Goal: Task Accomplishment & Management: Complete application form

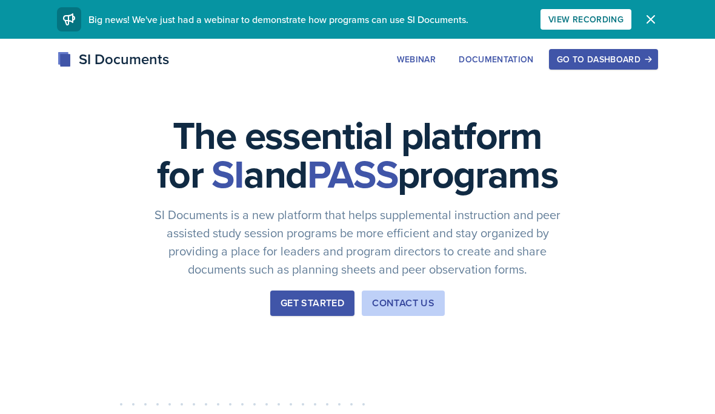
click at [612, 57] on div "Go to Dashboard" at bounding box center [603, 60] width 93 height 10
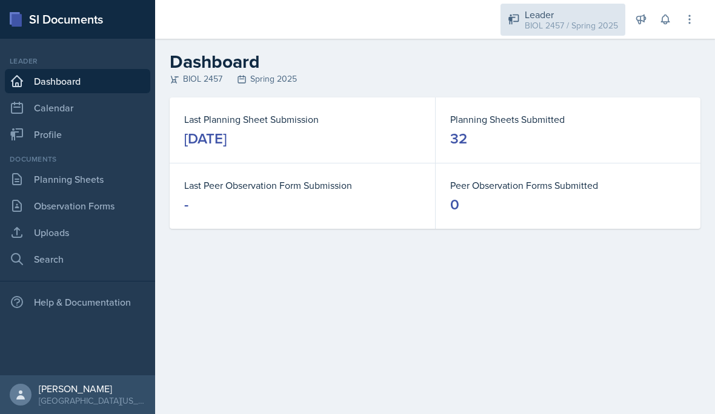
click at [568, 35] on div "Leader BIOL 2457 / Spring 2025" at bounding box center [562, 20] width 125 height 32
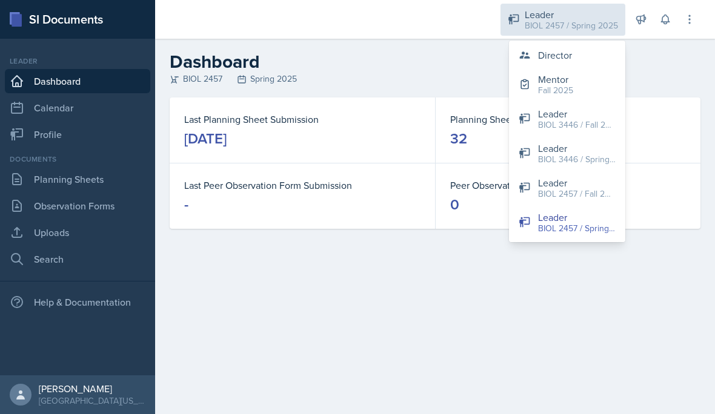
click at [587, 85] on button "Mentor Fall 2025" at bounding box center [567, 84] width 116 height 35
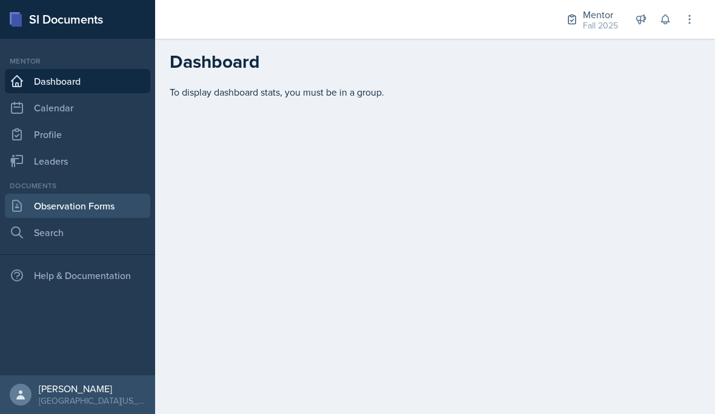
click at [55, 204] on link "Observation Forms" at bounding box center [77, 206] width 145 height 24
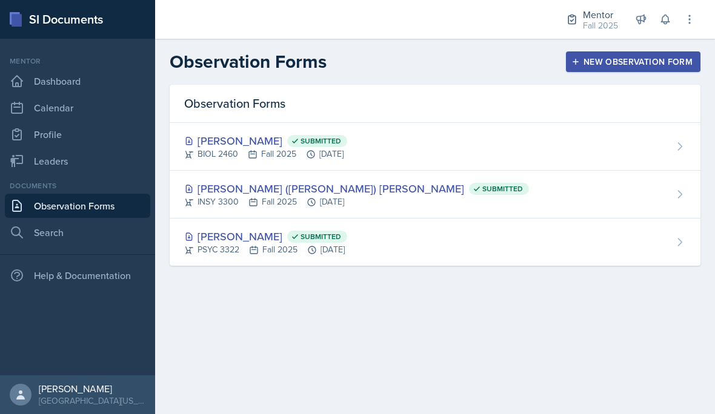
click at [638, 71] on button "New Observation Form" at bounding box center [633, 61] width 134 height 21
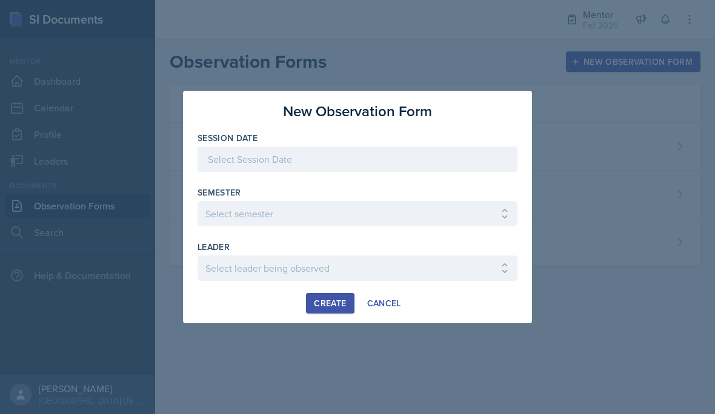
click at [431, 151] on div at bounding box center [357, 159] width 320 height 25
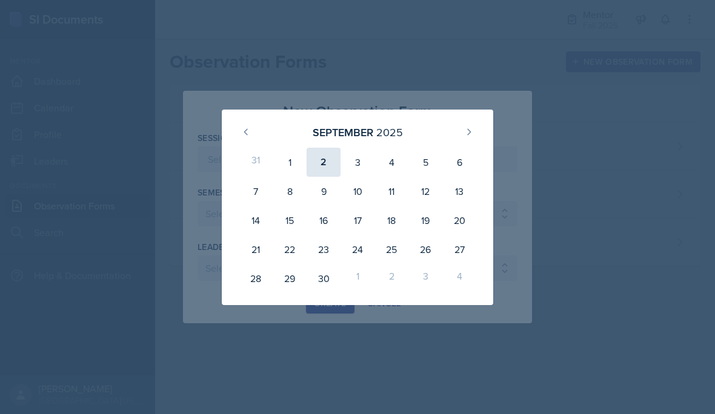
click at [322, 164] on div "2" at bounding box center [323, 162] width 34 height 29
type input "[DATE]"
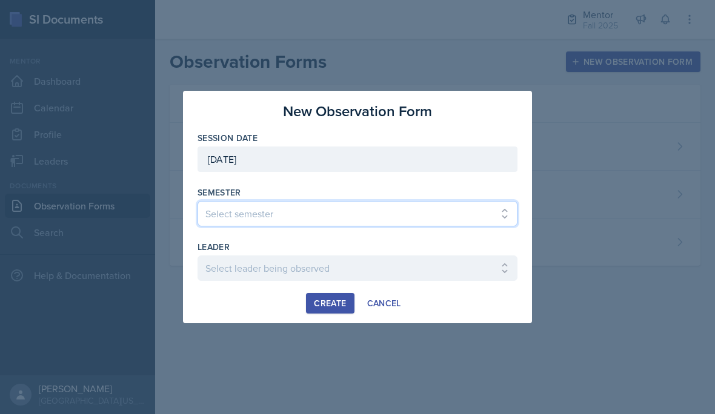
click at [331, 212] on select "Select semester All Fall 2024 Spring 2025 Fall 2025 Spring 2024 Fall 2023" at bounding box center [357, 213] width 320 height 25
select select "a8c40de0-d7eb-4f82-90ee-ac0c6ce45f71"
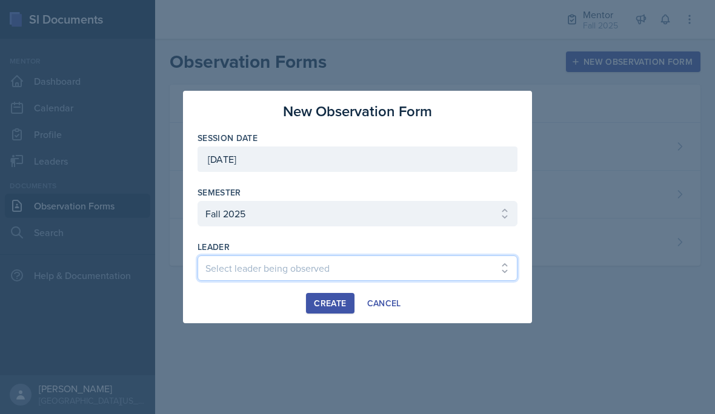
click at [225, 268] on select "Select leader being observed [PERSON_NAME] / NURS 3366 - PATHOPHYSIOLOGIC PROCE…" at bounding box center [357, 268] width 320 height 25
select select "03d8e17e-0ae3-41ad-8c15-058532549338"
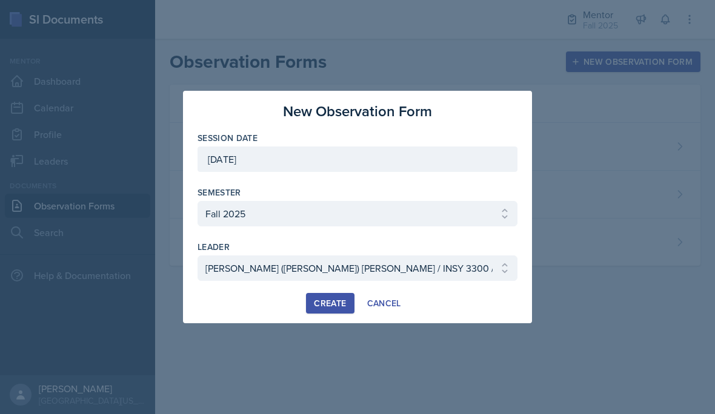
click at [329, 303] on div "Create" at bounding box center [330, 304] width 32 height 10
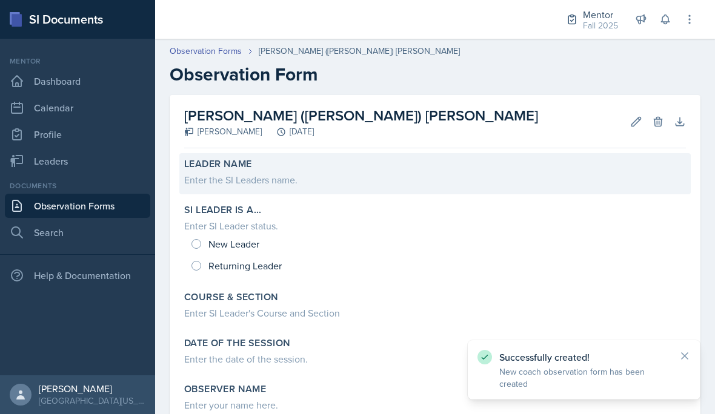
click at [257, 191] on div "Leader Name Enter the SI Leaders name." at bounding box center [434, 173] width 511 height 41
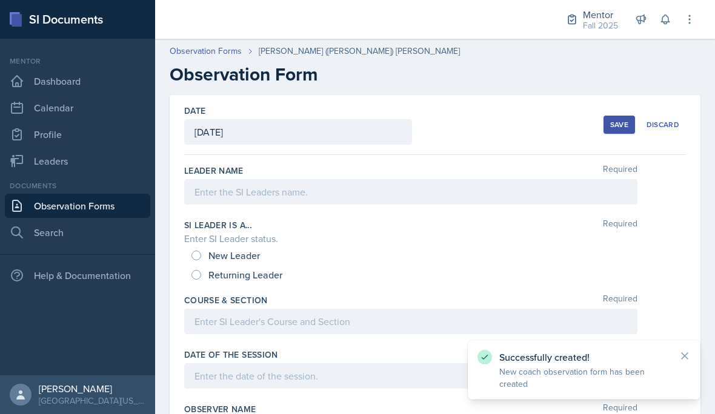
click at [382, 197] on div at bounding box center [410, 191] width 453 height 25
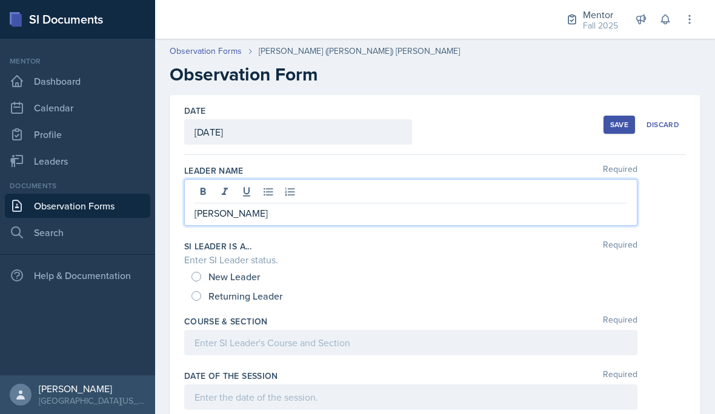
click at [199, 291] on input "Returning Leader" at bounding box center [196, 296] width 10 height 10
radio input "true"
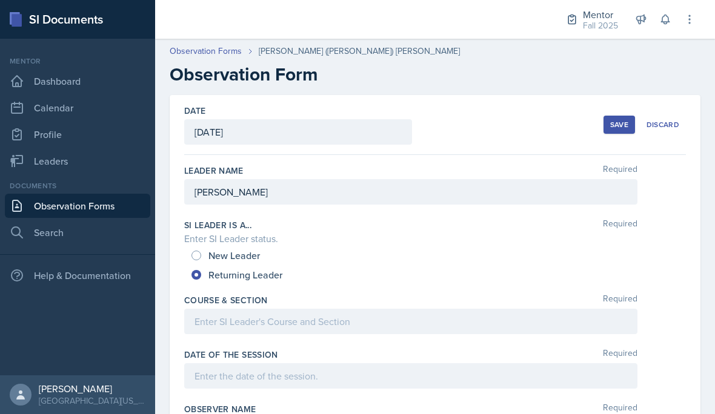
click at [217, 245] on div "Enter SI Leader status." at bounding box center [434, 238] width 501 height 15
click at [206, 250] on div "New Leader" at bounding box center [226, 255] width 71 height 19
click at [203, 253] on div "New Leader" at bounding box center [226, 255] width 71 height 19
click at [199, 251] on div "New Leader" at bounding box center [226, 255] width 71 height 19
click at [201, 253] on div "New Leader" at bounding box center [226, 255] width 71 height 19
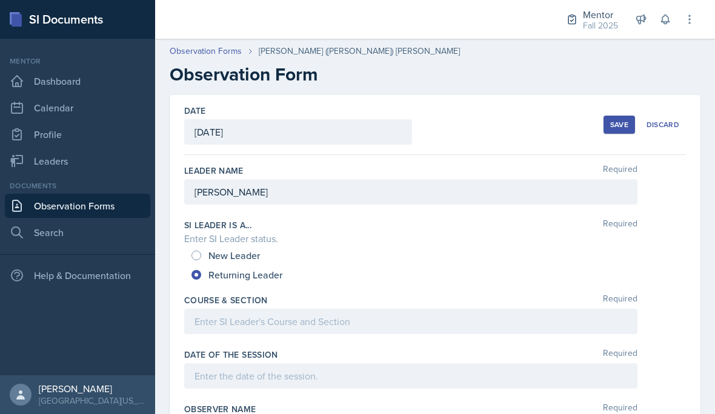
click at [200, 257] on input "New Leader" at bounding box center [196, 256] width 10 height 10
radio input "true"
click at [197, 259] on input "New Leader" at bounding box center [196, 256] width 10 height 10
click at [327, 328] on div at bounding box center [410, 321] width 453 height 25
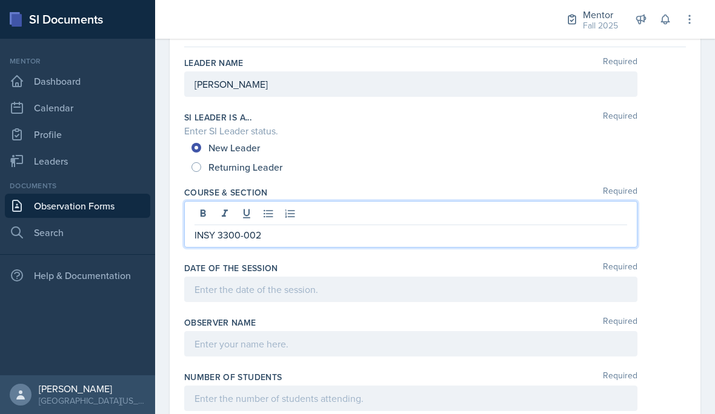
scroll to position [105, 0]
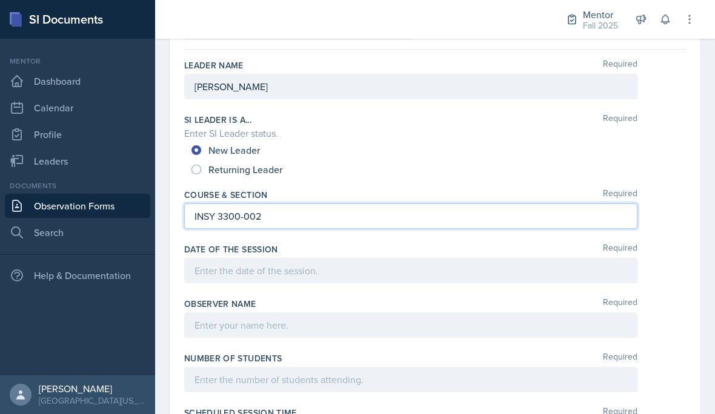
click at [354, 303] on div "Observer name Required" at bounding box center [434, 304] width 501 height 12
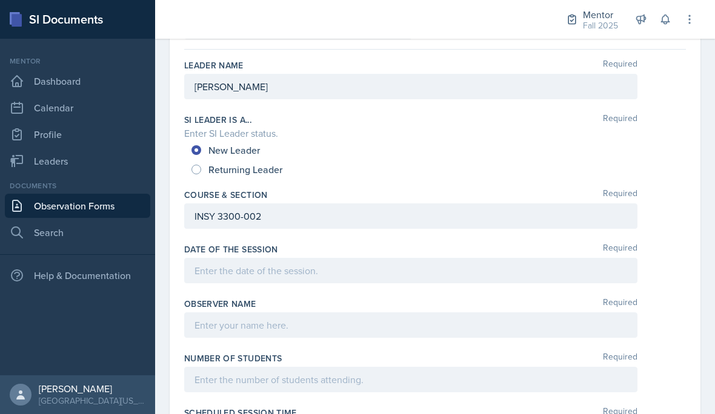
click at [372, 269] on div at bounding box center [410, 270] width 453 height 25
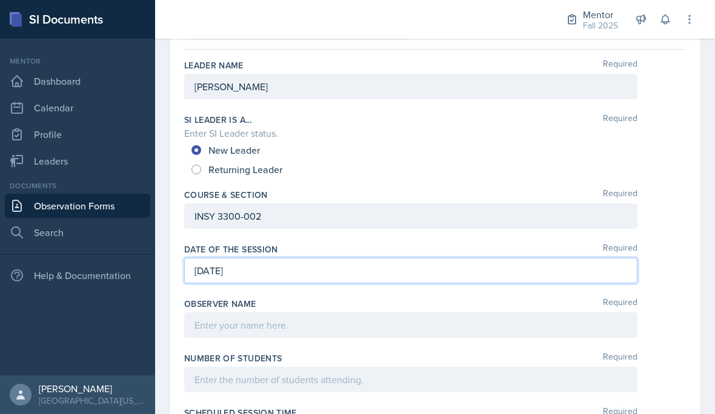
click at [472, 345] on div "Observer name Required" at bounding box center [434, 320] width 501 height 55
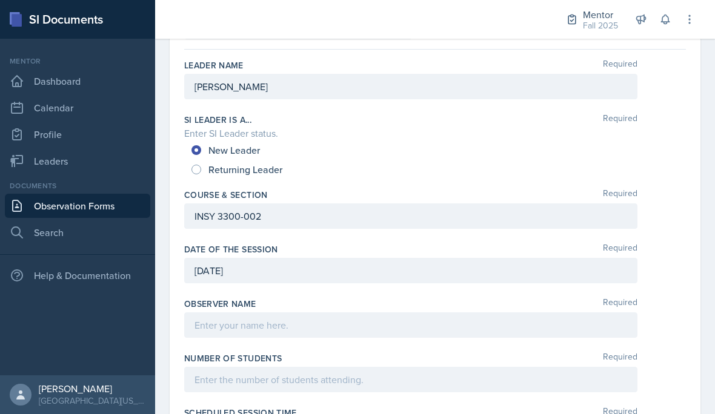
click at [242, 330] on div at bounding box center [410, 324] width 453 height 25
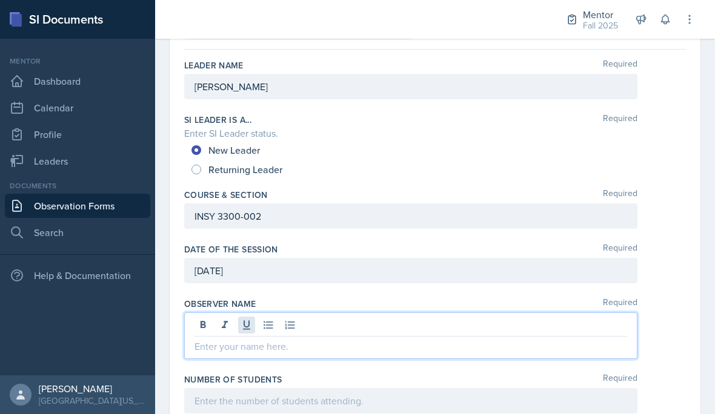
click at [246, 323] on icon at bounding box center [246, 325] width 12 height 12
click at [249, 328] on icon at bounding box center [246, 325] width 12 height 12
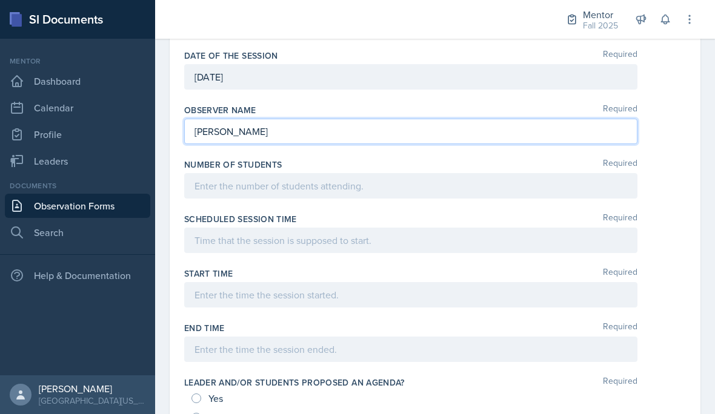
scroll to position [300, 0]
click at [371, 179] on div at bounding box center [410, 185] width 453 height 25
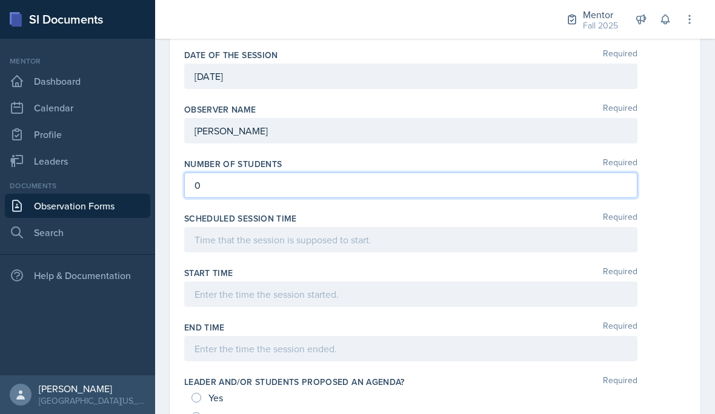
click at [361, 260] on div "Scheduled session time Required" at bounding box center [434, 235] width 501 height 55
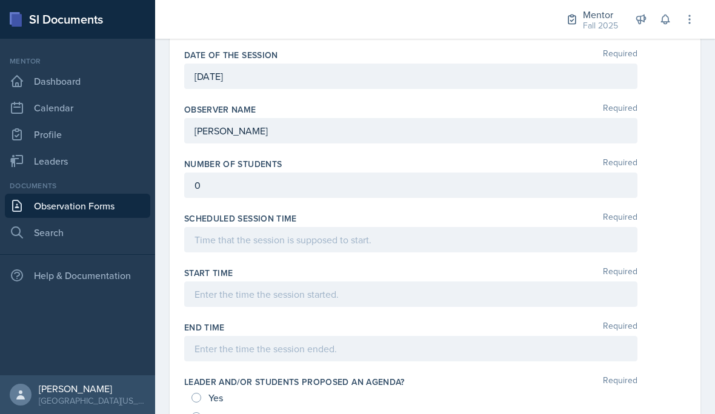
click at [413, 245] on div at bounding box center [410, 239] width 453 height 25
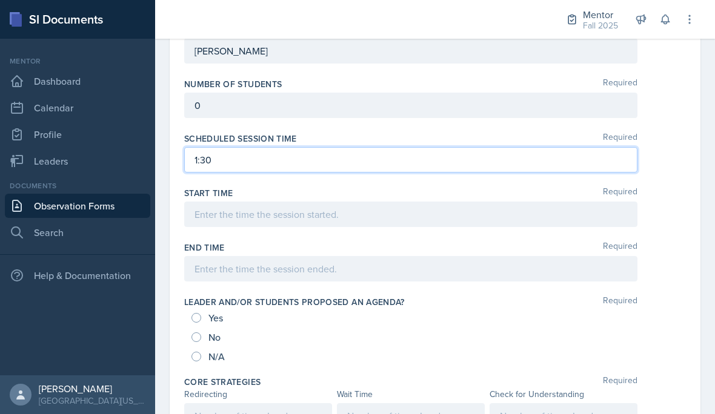
scroll to position [381, 0]
click at [441, 219] on div at bounding box center [410, 212] width 453 height 25
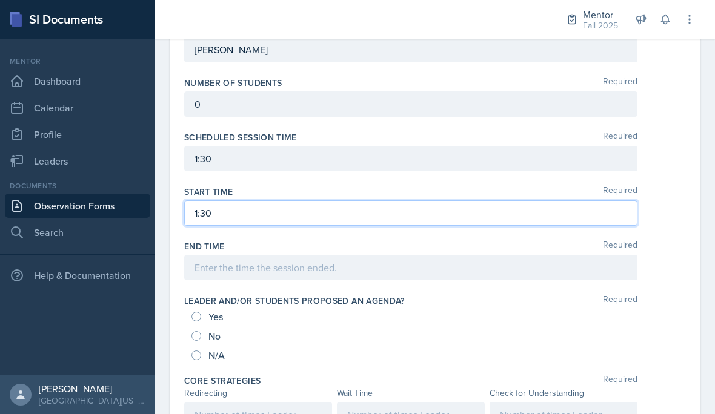
click at [430, 271] on div at bounding box center [410, 267] width 453 height 25
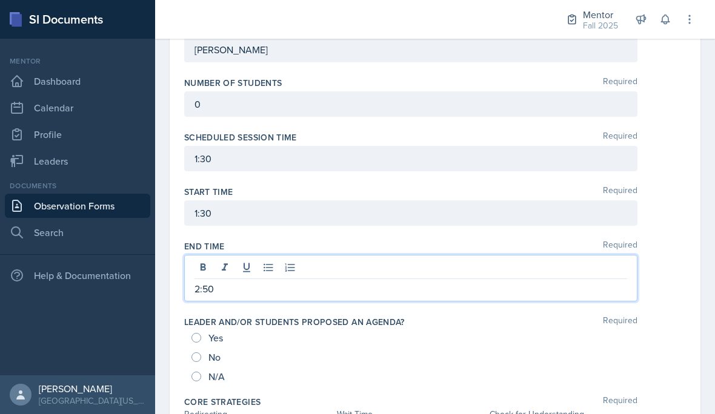
click at [197, 352] on input "No" at bounding box center [196, 357] width 10 height 10
radio input "true"
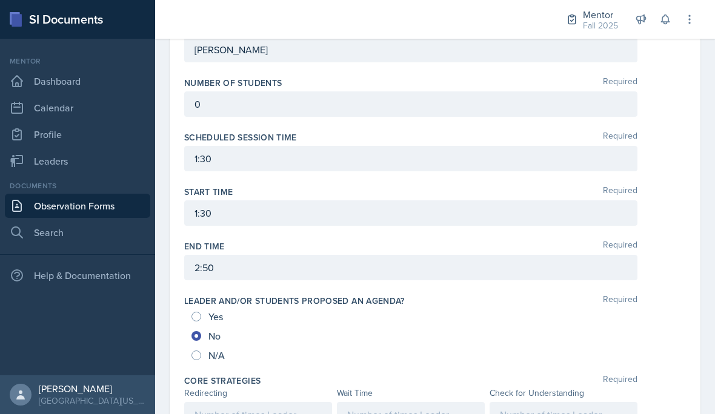
click at [196, 308] on div "Yes" at bounding box center [208, 316] width 34 height 19
click at [193, 320] on input "Yes" at bounding box center [196, 317] width 10 height 10
radio input "true"
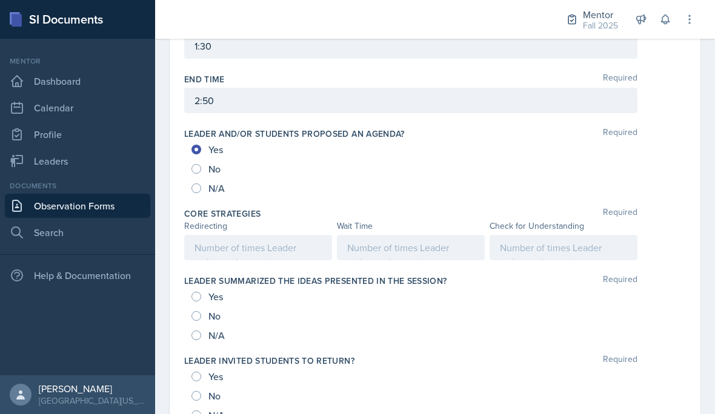
scroll to position [547, 0]
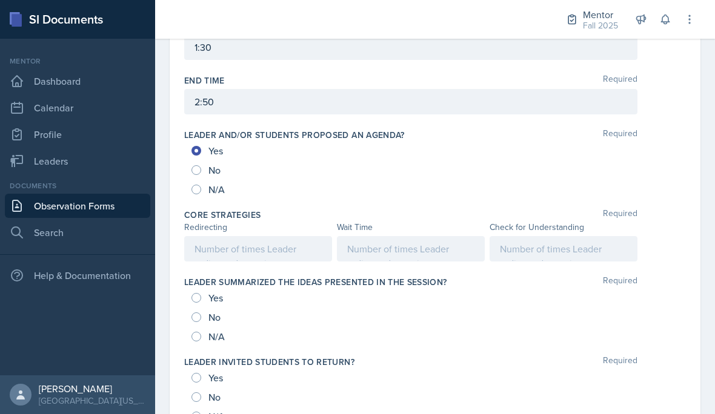
click at [283, 251] on div at bounding box center [258, 248] width 148 height 25
click at [449, 247] on div at bounding box center [411, 248] width 148 height 25
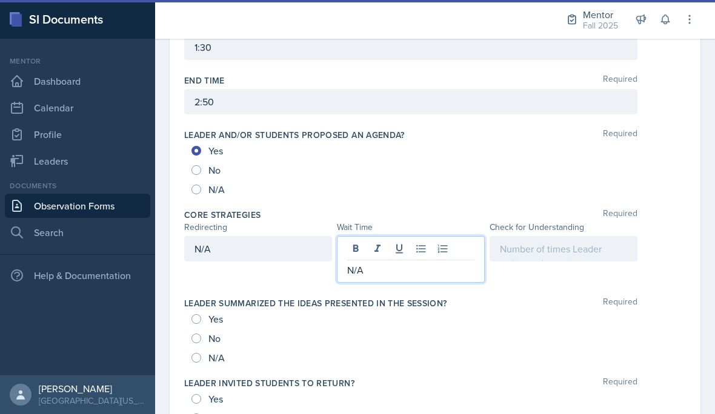
click at [569, 255] on div at bounding box center [563, 248] width 148 height 25
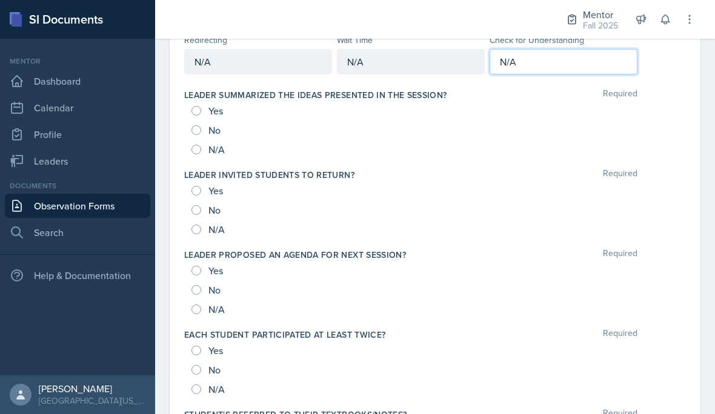
scroll to position [739, 0]
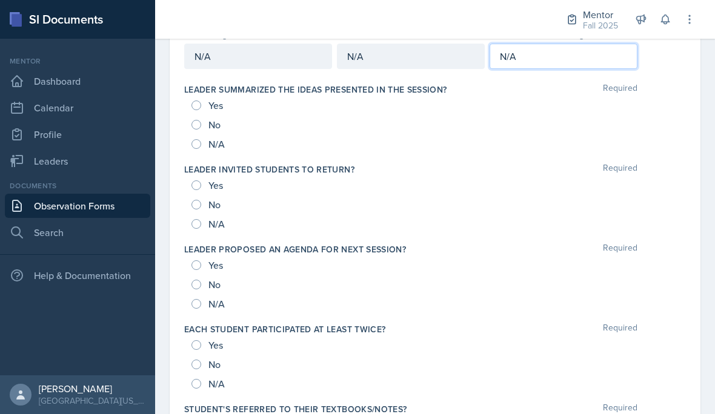
click at [196, 144] on input "N/A" at bounding box center [196, 144] width 10 height 10
radio input "true"
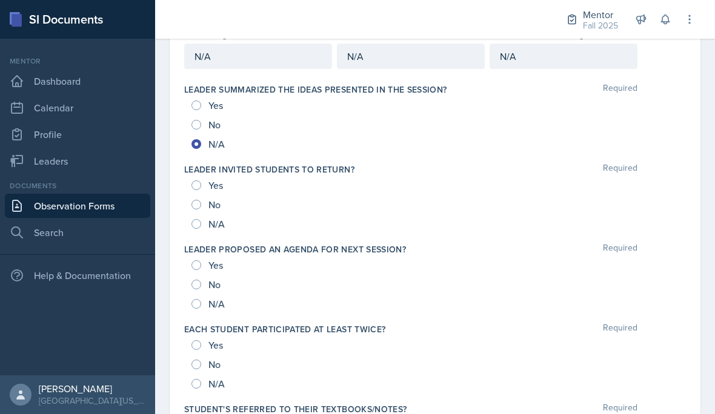
click at [197, 233] on div "N/A" at bounding box center [209, 223] width 36 height 19
click at [196, 231] on div "N/A" at bounding box center [209, 223] width 36 height 19
click at [199, 220] on input "N/A" at bounding box center [196, 224] width 10 height 10
radio input "true"
click at [196, 304] on input "N/A" at bounding box center [196, 304] width 10 height 10
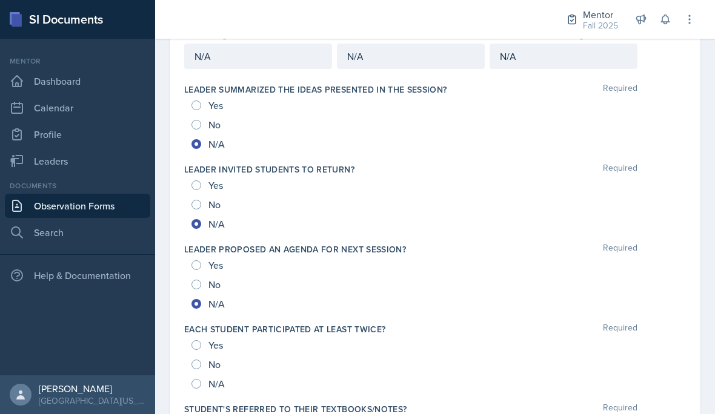
radio input "true"
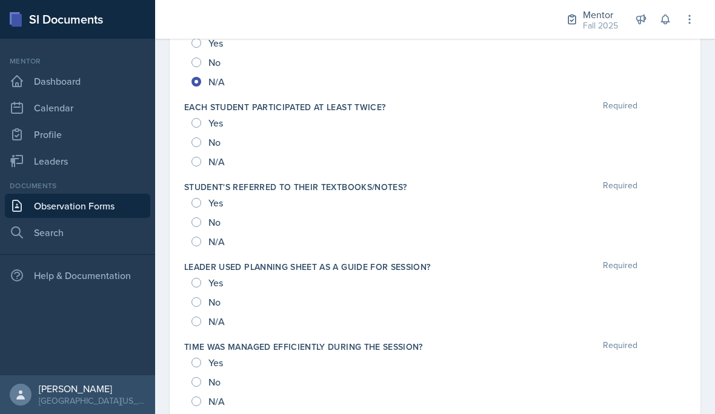
scroll to position [963, 0]
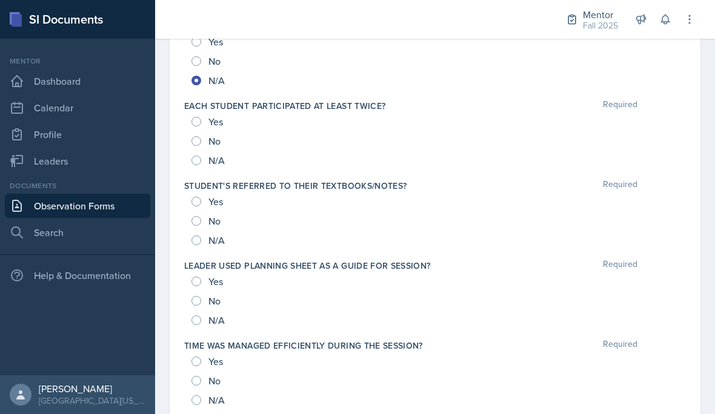
click at [199, 156] on input "N/A" at bounding box center [196, 161] width 10 height 10
radio input "true"
click at [196, 244] on input "N/A" at bounding box center [196, 241] width 10 height 10
radio input "true"
click at [193, 323] on input "N/A" at bounding box center [196, 321] width 10 height 10
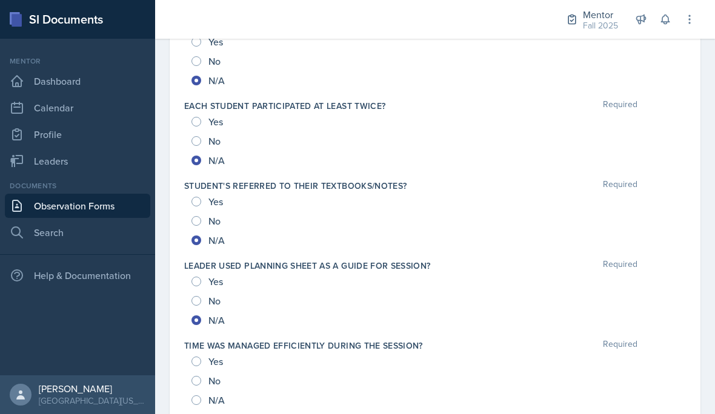
radio input "true"
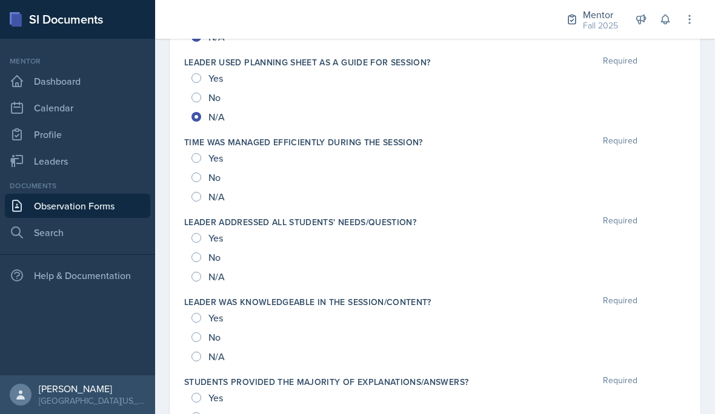
scroll to position [1164, 0]
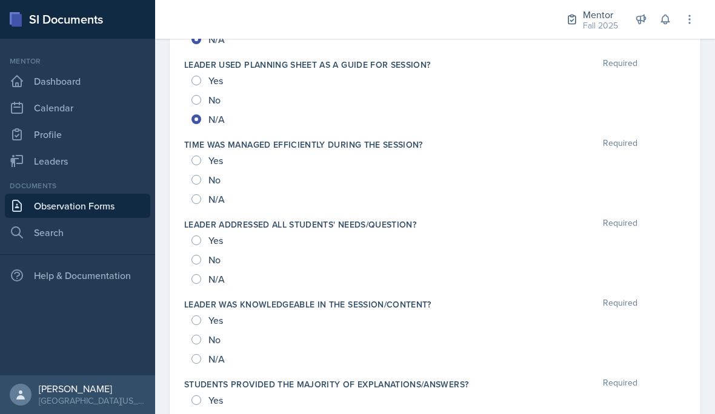
click at [209, 194] on span "N/A" at bounding box center [216, 199] width 16 height 12
click at [201, 194] on input "N/A" at bounding box center [196, 199] width 10 height 10
radio input "true"
click at [196, 277] on input "N/A" at bounding box center [196, 279] width 10 height 10
radio input "true"
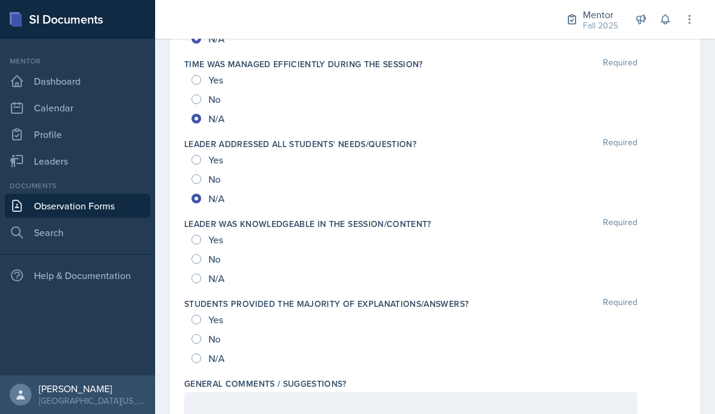
scroll to position [1242, 0]
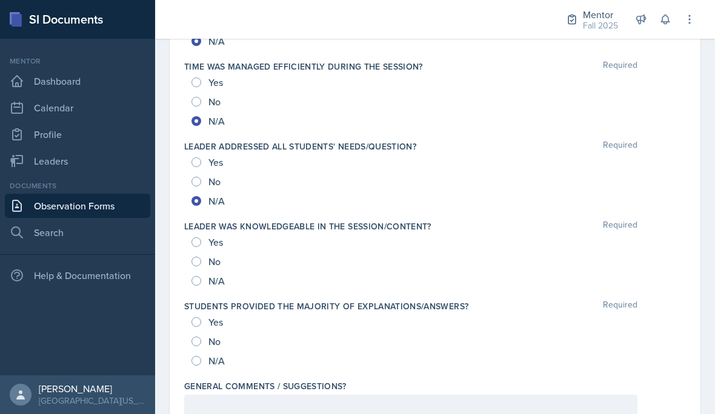
click at [200, 277] on input "N/A" at bounding box center [196, 281] width 10 height 10
radio input "true"
click at [199, 362] on input "N/A" at bounding box center [196, 361] width 10 height 10
radio input "true"
click at [207, 405] on div at bounding box center [410, 407] width 453 height 25
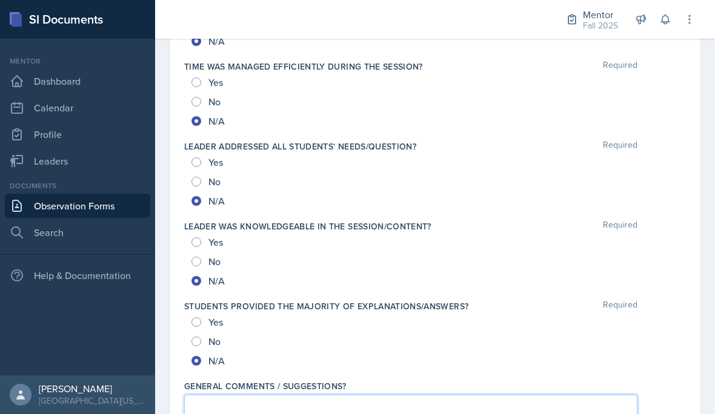
click at [217, 396] on div at bounding box center [410, 407] width 453 height 25
click at [533, 402] on p at bounding box center [410, 407] width 432 height 15
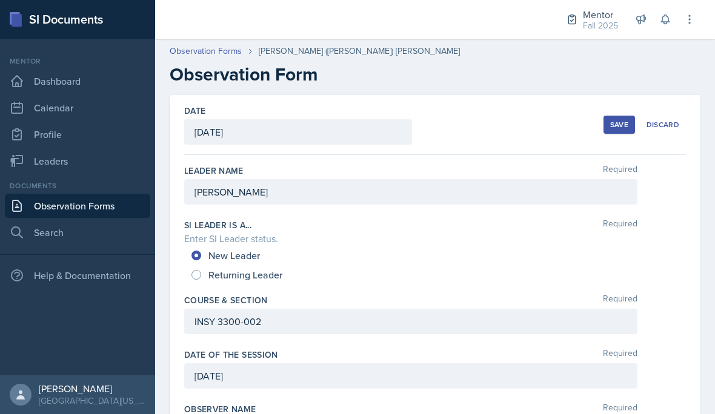
scroll to position [0, 0]
click at [612, 120] on div "Save" at bounding box center [619, 125] width 18 height 10
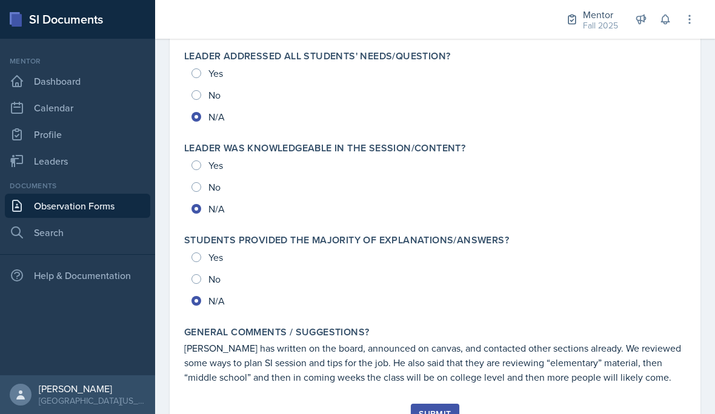
scroll to position [1319, 0]
click at [429, 410] on div "Submit" at bounding box center [434, 415] width 32 height 10
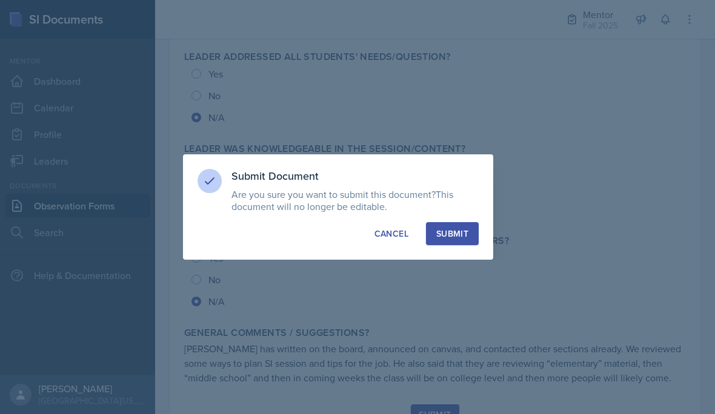
click at [443, 228] on div "Submit" at bounding box center [452, 234] width 32 height 12
radio input "true"
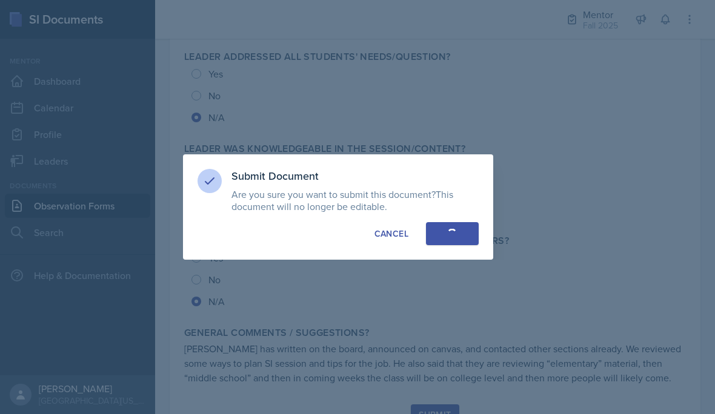
radio input "true"
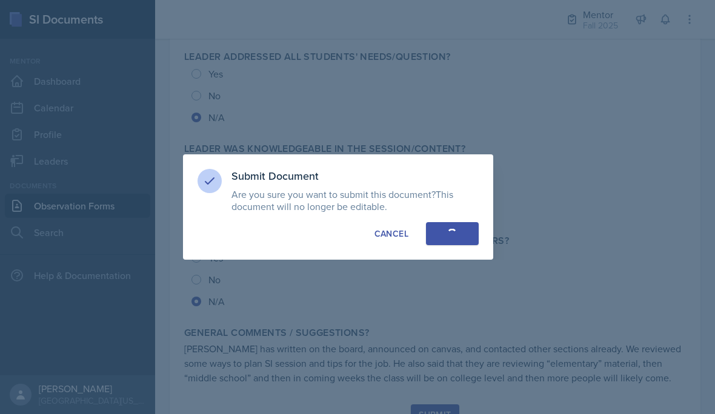
radio input "true"
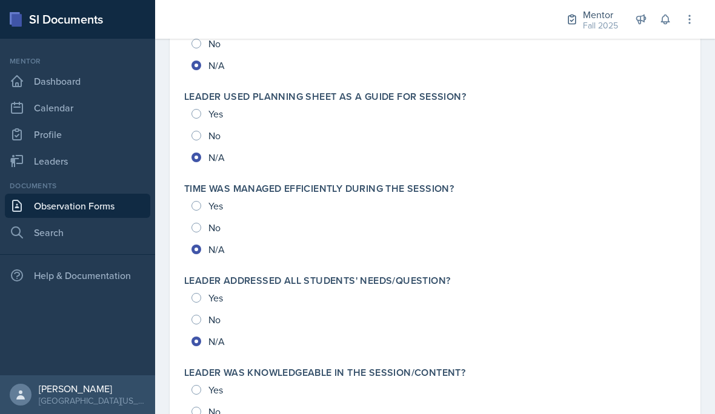
scroll to position [1094, 0]
